Goal: Complete application form

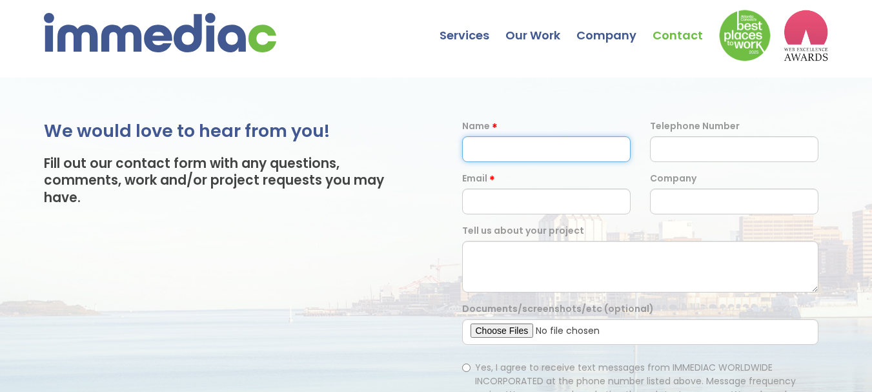
drag, startPoint x: 524, startPoint y: 145, endPoint x: 533, endPoint y: 150, distance: 10.7
click at [524, 145] on input "text" at bounding box center [546, 149] width 168 height 26
type input "[PERSON_NAME]"
type input "08918137237"
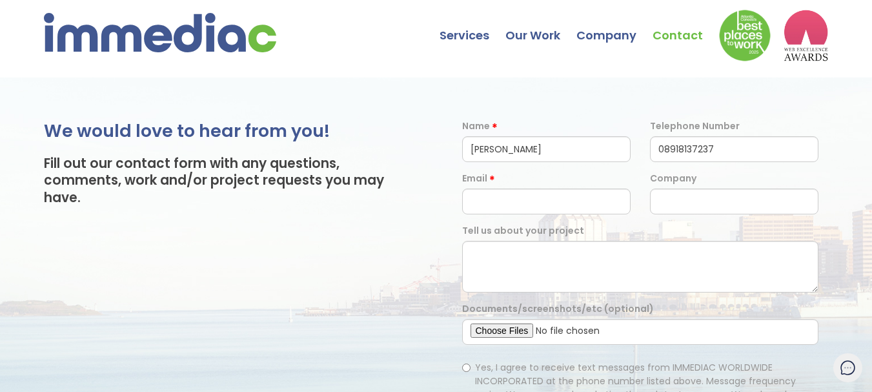
type input "[EMAIL_ADDRESS][DOMAIN_NAME]"
type input "Digital Link Building"
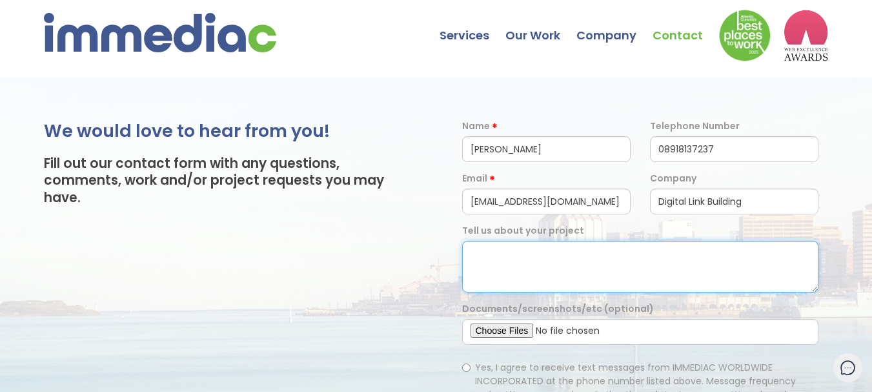
click at [549, 264] on textarea at bounding box center [640, 267] width 357 height 52
paste textarea "Hi, I'm a blogger. I have more than 20k+ sites with high traffic (best price is…"
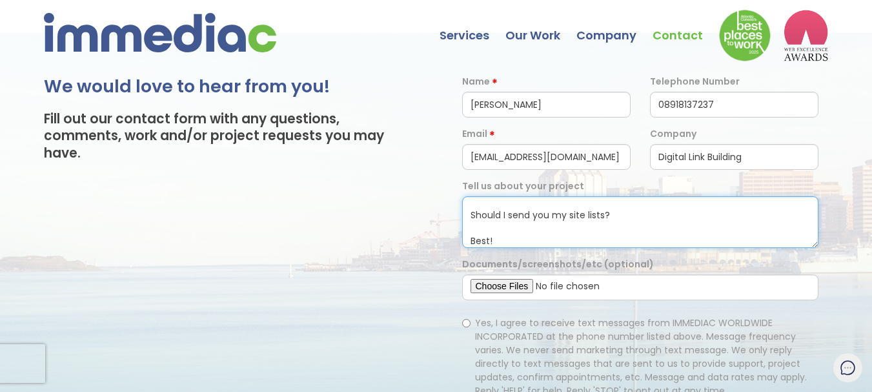
scroll to position [65, 0]
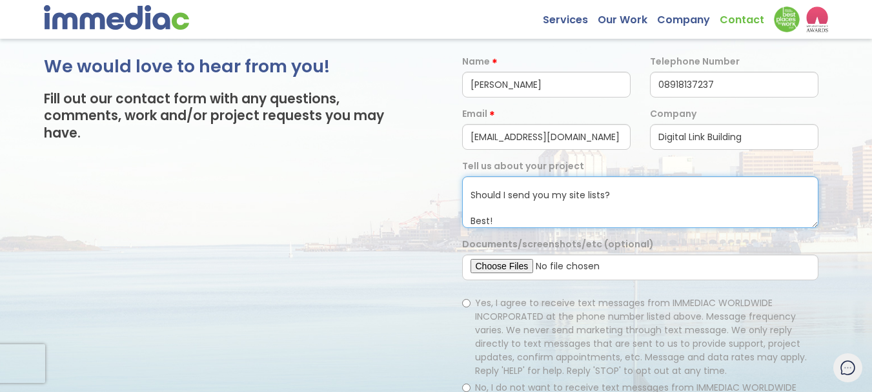
type textarea "Hi, I'm a blogger. I have more than 20k+ sites with high traffic (best price is…"
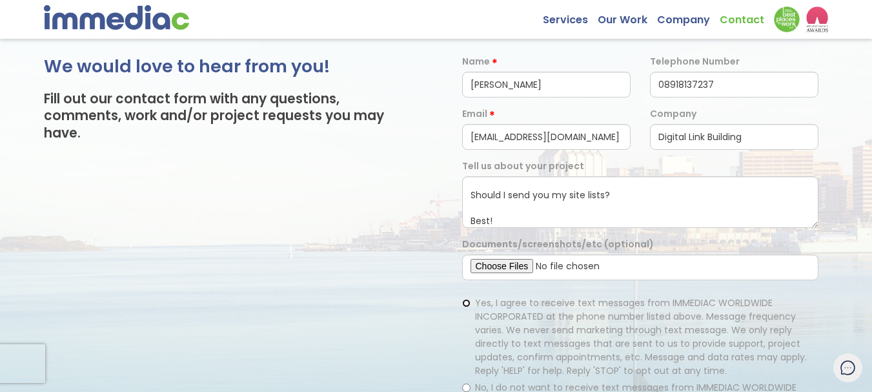
click at [464, 303] on input "Yes, I agree to receive text messages from IMMEDIAC WORLDWIDE INCORPORATED at t…" at bounding box center [466, 303] width 8 height 8
radio input "true"
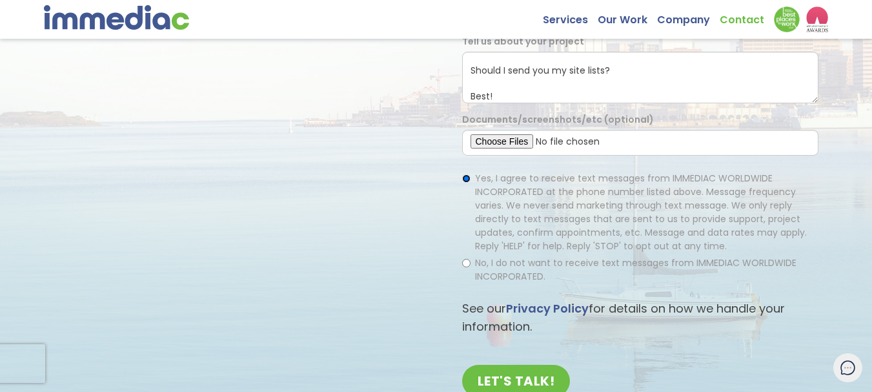
scroll to position [194, 0]
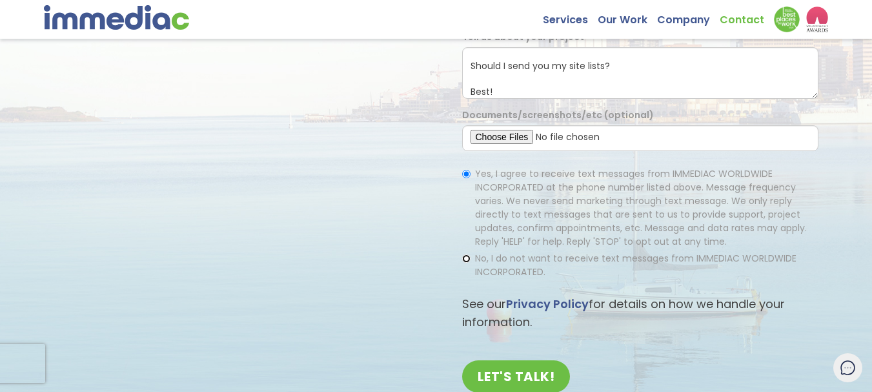
click at [463, 259] on input "No, I do not want to receive text messages from IMMEDIAC WORLDWIDE INCORPORATED." at bounding box center [466, 258] width 8 height 8
radio input "true"
click at [464, 175] on input "Yes, I agree to receive text messages from IMMEDIAC WORLDWIDE INCORPORATED at t…" at bounding box center [466, 174] width 8 height 8
radio input "true"
click at [498, 382] on input "LET'S TALK!" at bounding box center [516, 376] width 108 height 32
